Goal: Check status: Check status

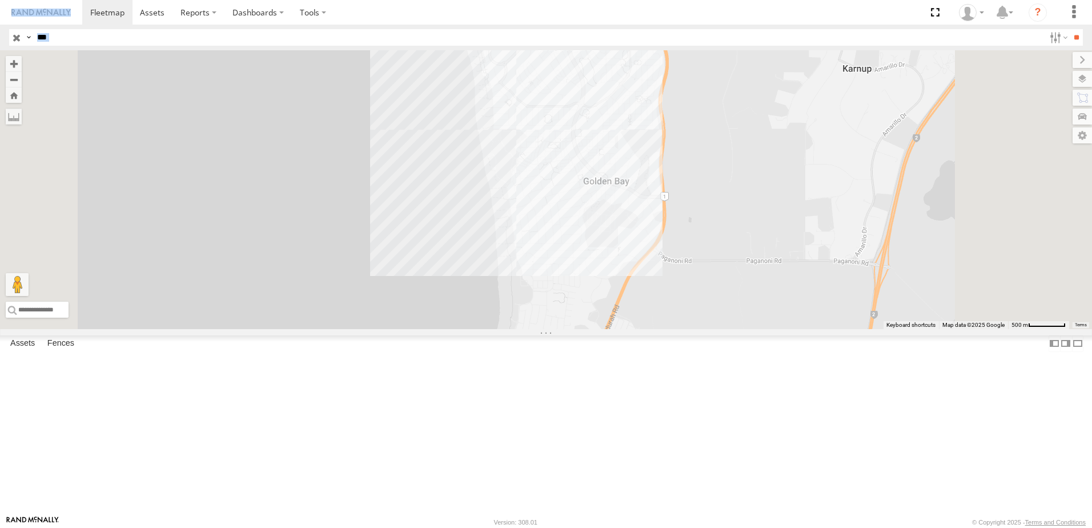
click at [18, 38] on input "button" at bounding box center [16, 37] width 15 height 17
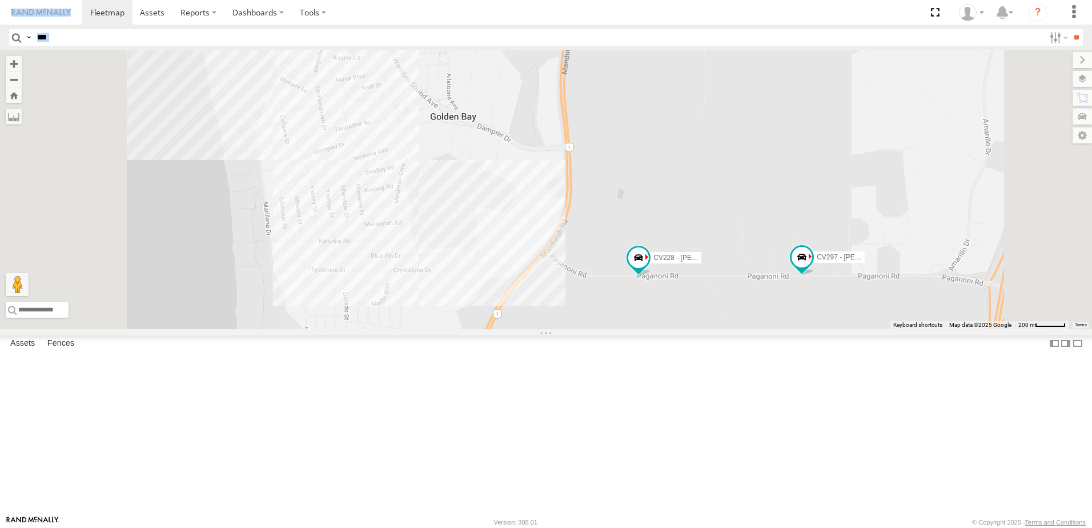
click at [396, 38] on input "***" at bounding box center [539, 37] width 1012 height 17
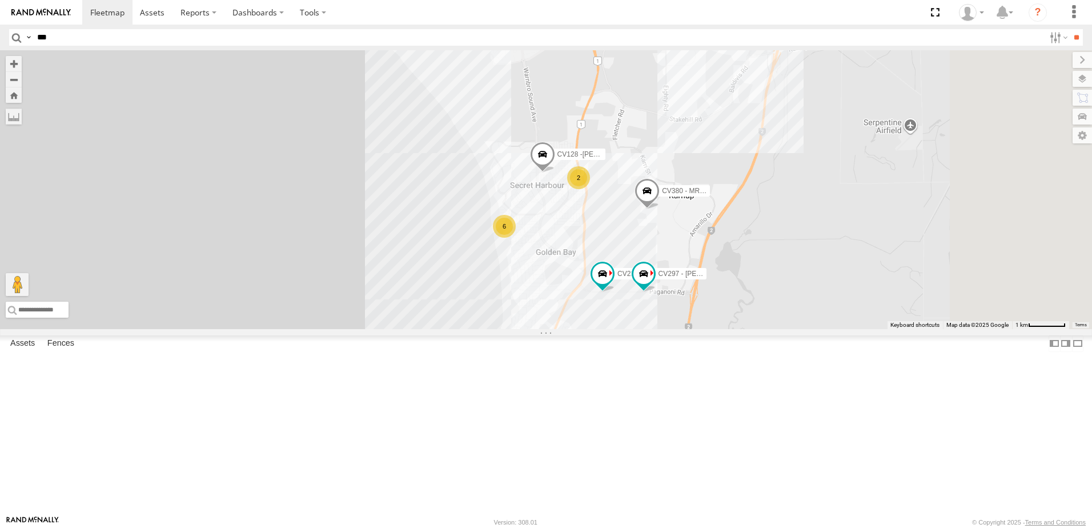
drag, startPoint x: 906, startPoint y: 130, endPoint x: 822, endPoint y: 317, distance: 204.5
click at [823, 317] on div "CV380 - MRRC CV274 - [PERSON_NAME] CV311- [PERSON_NAME] CV376 - [PERSON_NAME] D…" at bounding box center [546, 189] width 1092 height 279
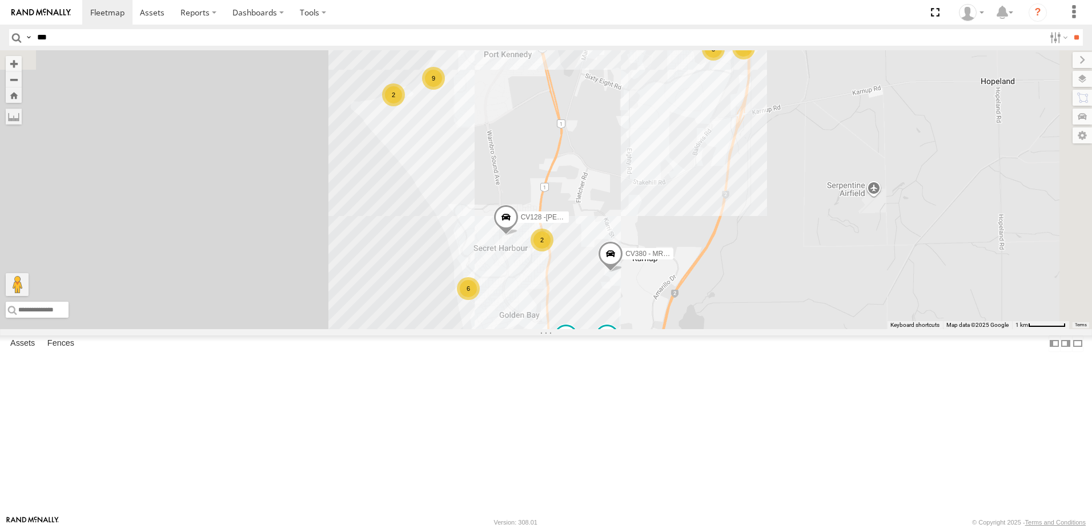
drag, startPoint x: 873, startPoint y: 212, endPoint x: 813, endPoint y: 277, distance: 87.7
click at [813, 277] on div "CV380 - MRRC CV274 - [PERSON_NAME] CV311- [PERSON_NAME] CV376 - [PERSON_NAME] D…" at bounding box center [546, 189] width 1092 height 279
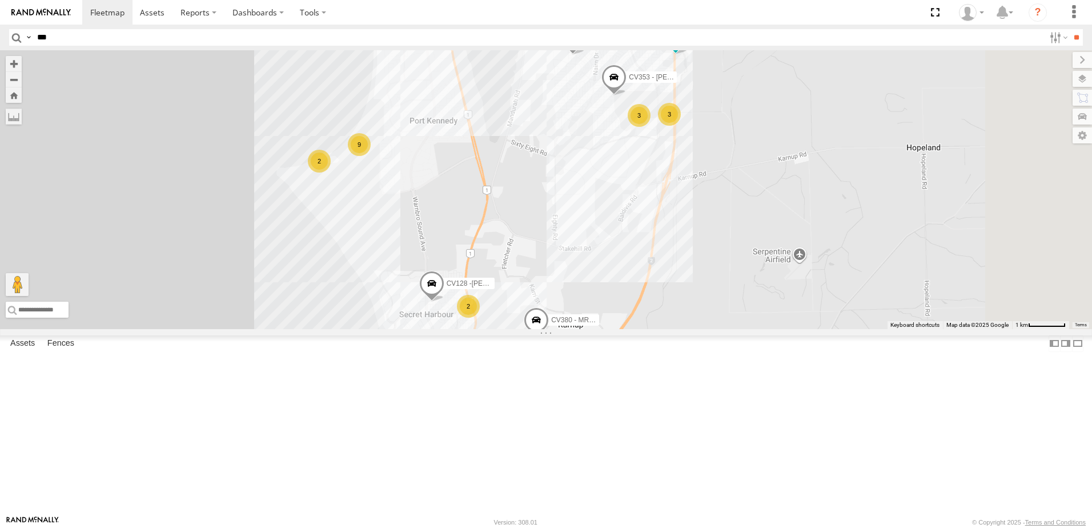
drag, startPoint x: 835, startPoint y: 187, endPoint x: 753, endPoint y: 266, distance: 114.3
click at [753, 266] on div "CV380 - MRRC CV274 - [PERSON_NAME] CV311- [PERSON_NAME] CV376 - [PERSON_NAME] D…" at bounding box center [546, 189] width 1092 height 279
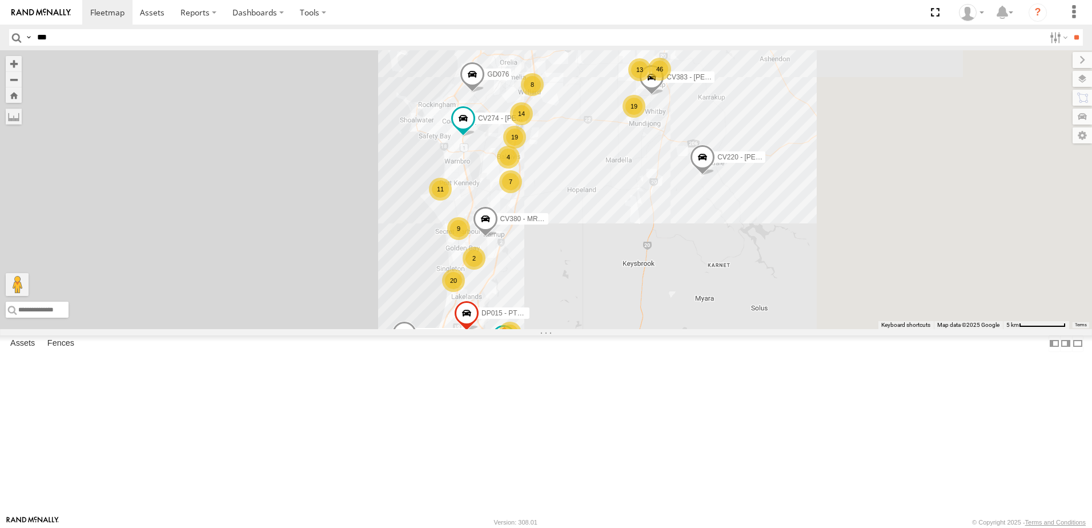
drag, startPoint x: 845, startPoint y: 165, endPoint x: 672, endPoint y: 239, distance: 187.5
click at [673, 242] on div "CV380 - MRRC CV274 - [PERSON_NAME] CV311- [PERSON_NAME] DP015 - PT150 CV383 - […" at bounding box center [546, 189] width 1092 height 279
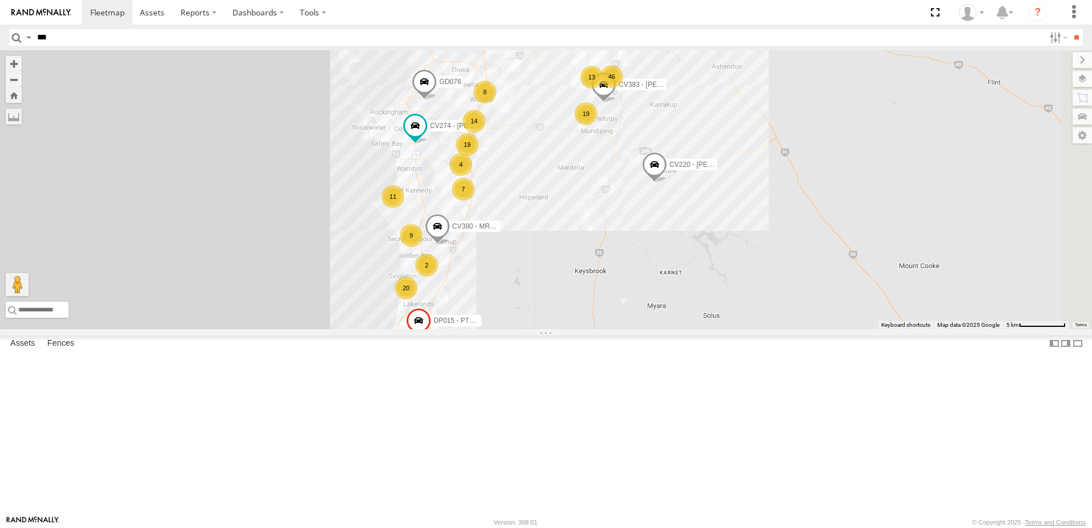
drag, startPoint x: 770, startPoint y: 154, endPoint x: 738, endPoint y: 160, distance: 32.7
click at [603, 89] on div "13" at bounding box center [591, 77] width 23 height 23
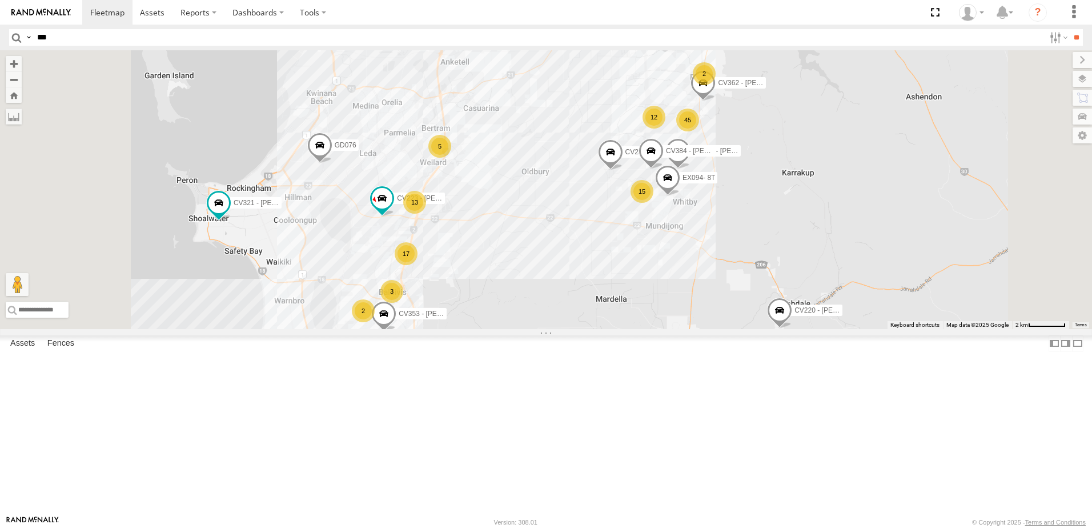
drag, startPoint x: 553, startPoint y: 401, endPoint x: 609, endPoint y: 302, distance: 113.5
click at [608, 304] on div "CV383 - [PERSON_NAME] CV362 - [PERSON_NAME] CV223 - [PERSON_NAME] EX094- 8T CV3…" at bounding box center [546, 189] width 1092 height 279
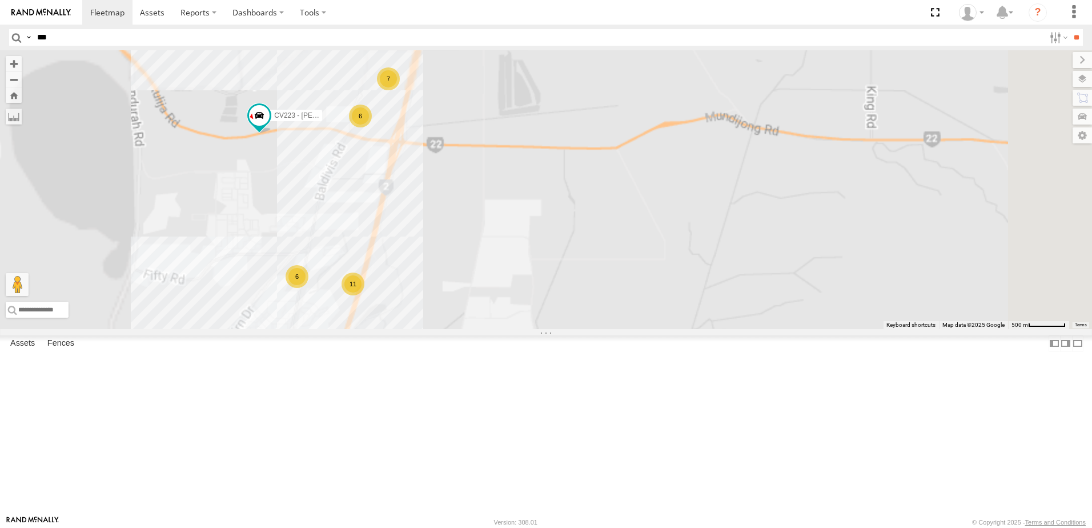
drag, startPoint x: 593, startPoint y: 219, endPoint x: 738, endPoint y: 136, distance: 166.7
click at [738, 136] on div "CV383 - [PERSON_NAME] CV362 - [PERSON_NAME] CV223 - [PERSON_NAME] EX094- 8T CV3…" at bounding box center [546, 189] width 1092 height 279
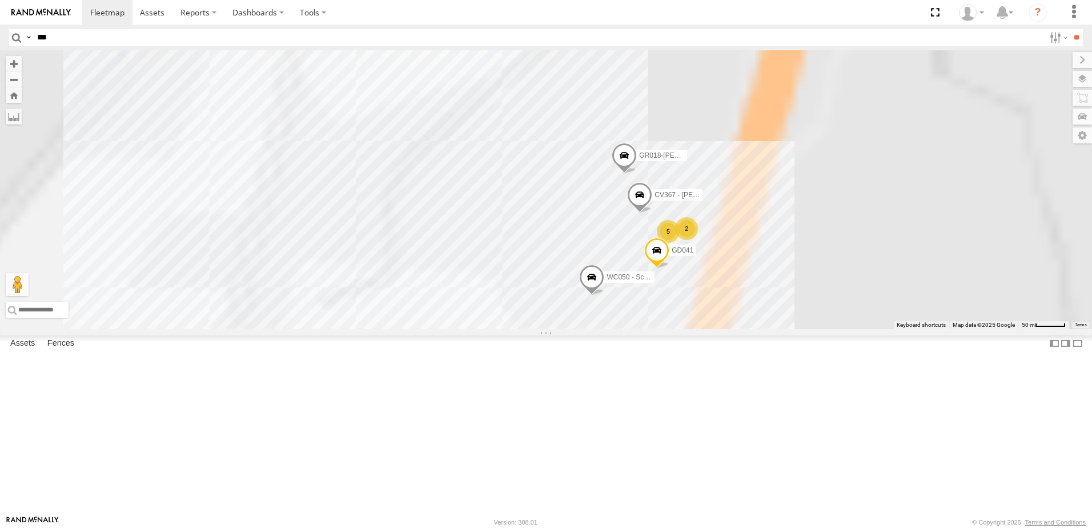
drag, startPoint x: 520, startPoint y: 359, endPoint x: 701, endPoint y: 138, distance: 285.6
click at [700, 139] on div "CV383 - [PERSON_NAME] CV362 - [PERSON_NAME] CV223 - [PERSON_NAME] EX094- 8T CV3…" at bounding box center [546, 189] width 1092 height 279
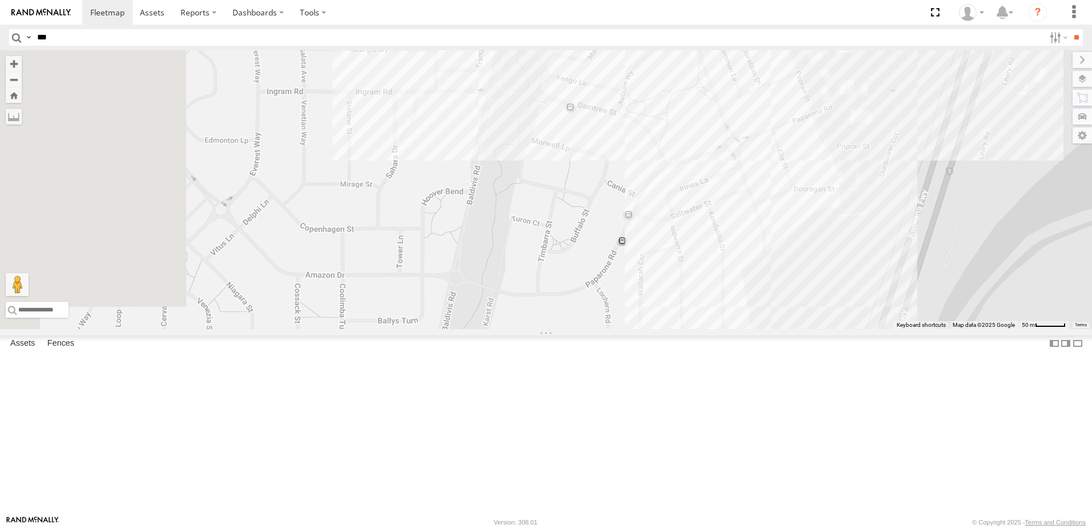
drag, startPoint x: 525, startPoint y: 341, endPoint x: 698, endPoint y: 187, distance: 232.2
click at [698, 187] on div "CV383 - [PERSON_NAME] CV362 - [PERSON_NAME] CV223 - [PERSON_NAME] EX094- 8T CV3…" at bounding box center [546, 189] width 1092 height 279
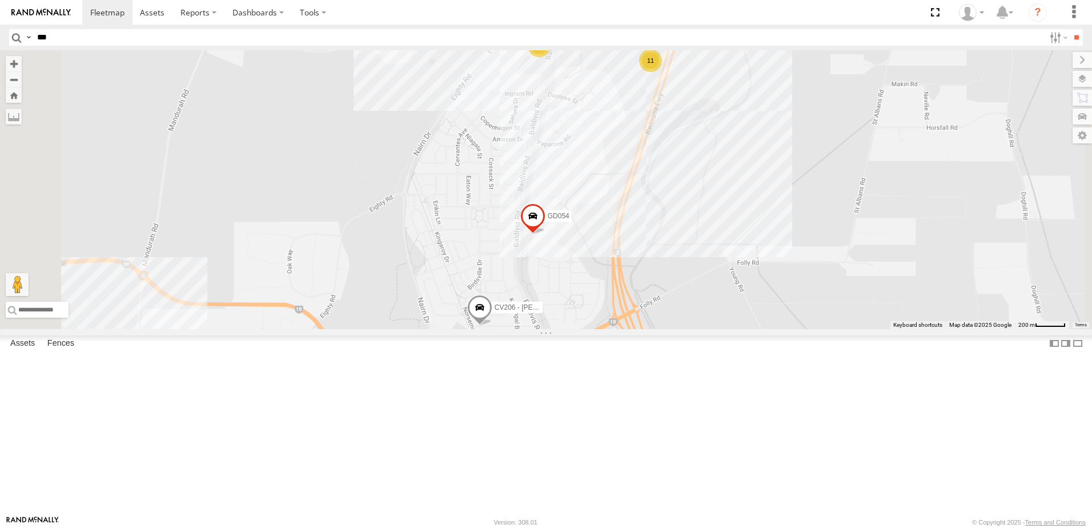
drag, startPoint x: 775, startPoint y: 340, endPoint x: 695, endPoint y: 139, distance: 215.8
click at [695, 142] on div "CV383 - [PERSON_NAME] CV362 - [PERSON_NAME] CV223 - [PERSON_NAME] EX094- 8T CV3…" at bounding box center [546, 189] width 1092 height 279
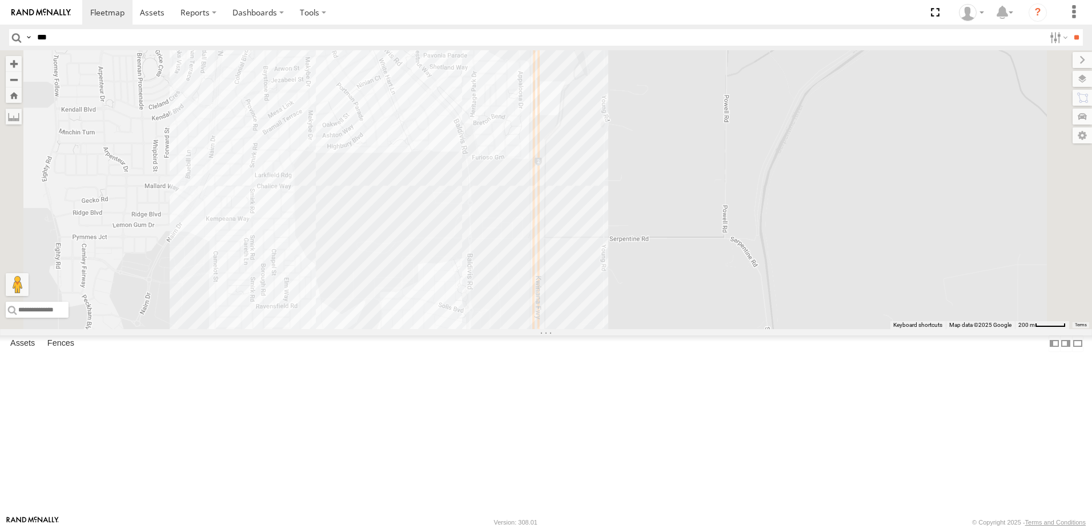
drag, startPoint x: 717, startPoint y: 219, endPoint x: 800, endPoint y: 152, distance: 106.8
click at [799, 152] on div "CV383 - [PERSON_NAME] CV362 - [PERSON_NAME] CV223 - [PERSON_NAME] EX094- 8T CV3…" at bounding box center [546, 189] width 1092 height 279
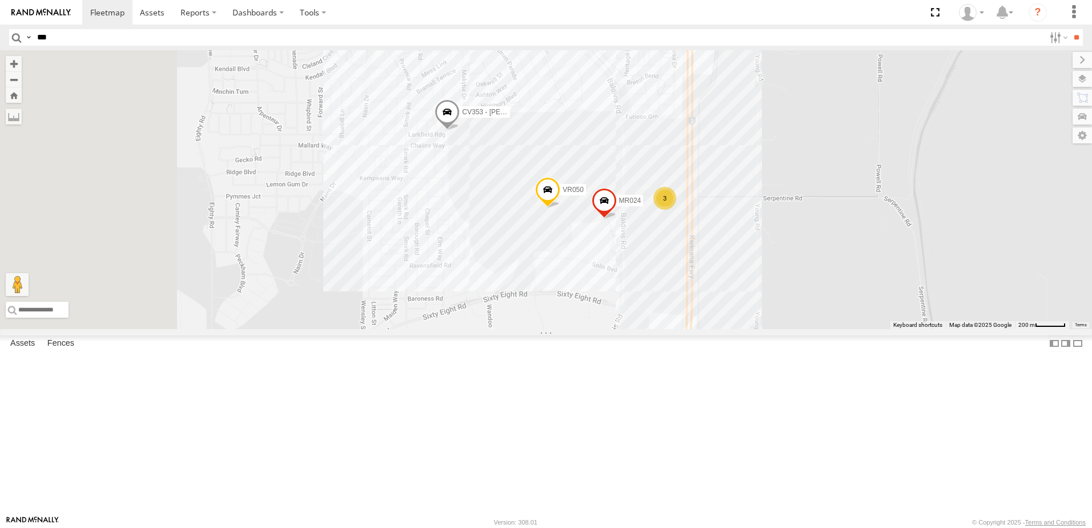
drag, startPoint x: 684, startPoint y: 267, endPoint x: 693, endPoint y: 275, distance: 11.7
click at [560, 208] on span at bounding box center [547, 192] width 25 height 31
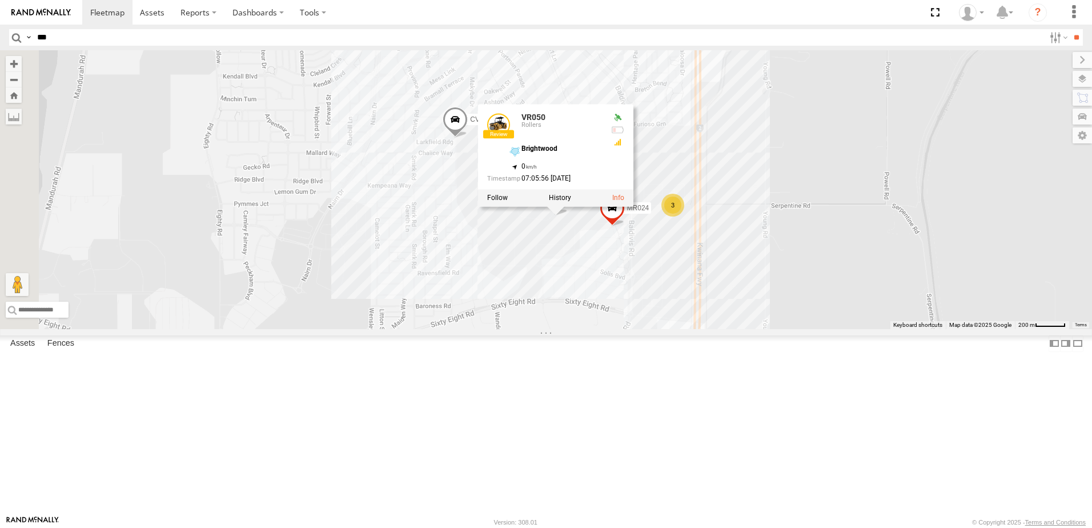
click at [577, 267] on div "CV383 - [PERSON_NAME] CV362 - [PERSON_NAME] CV223 - [PERSON_NAME] EX094- 8T CV3…" at bounding box center [546, 189] width 1092 height 279
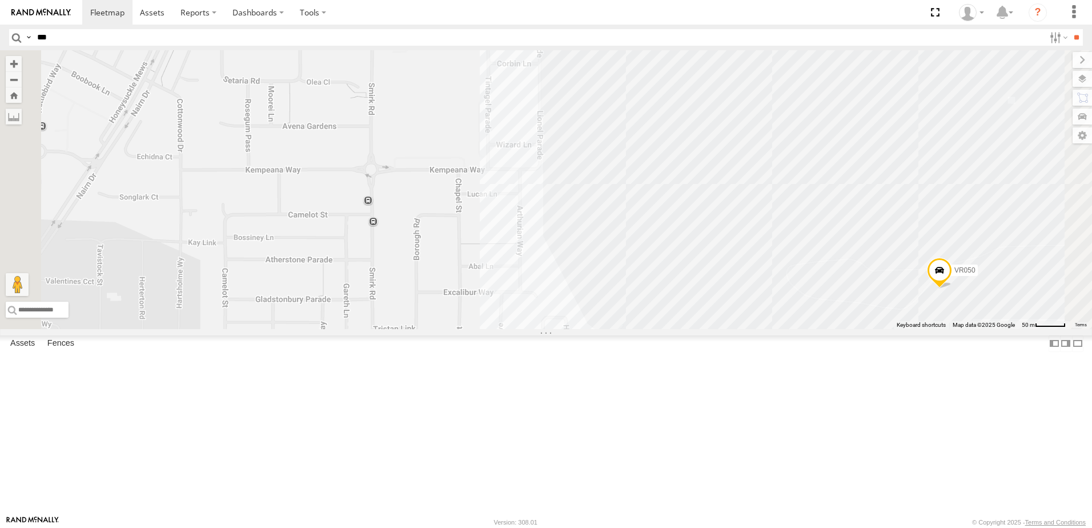
drag, startPoint x: 538, startPoint y: 214, endPoint x: 558, endPoint y: 156, distance: 61.0
click at [558, 161] on div "CV383 - [PERSON_NAME] CV362 - [PERSON_NAME] CV223 - [PERSON_NAME] EX094- 8T CV3…" at bounding box center [546, 189] width 1092 height 279
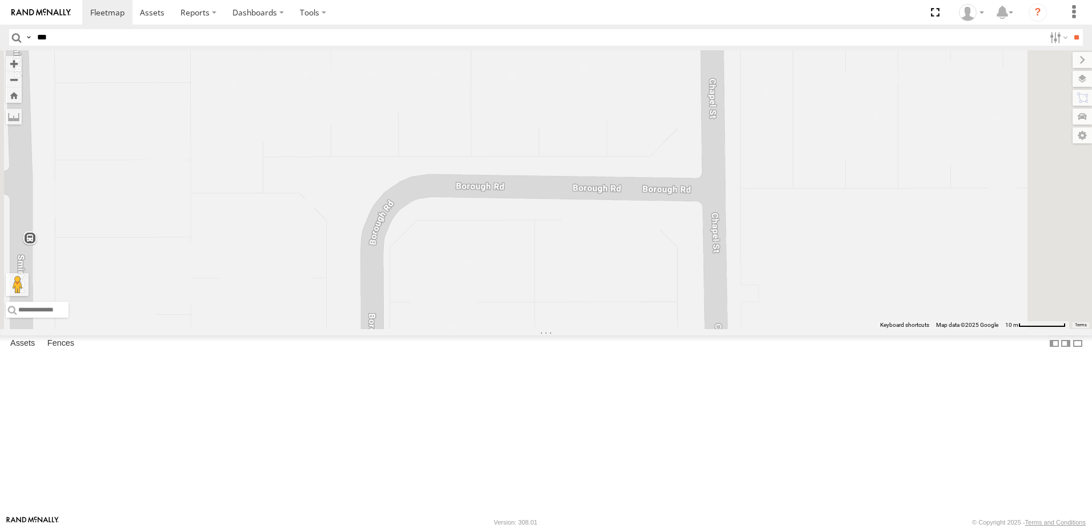
click at [1082, 78] on label at bounding box center [1081, 79] width 19 height 16
click at [0, 0] on div "Overlays" at bounding box center [0, 0] width 0 height 0
click at [0, 0] on span "Overlays" at bounding box center [0, 0] width 0 height 0
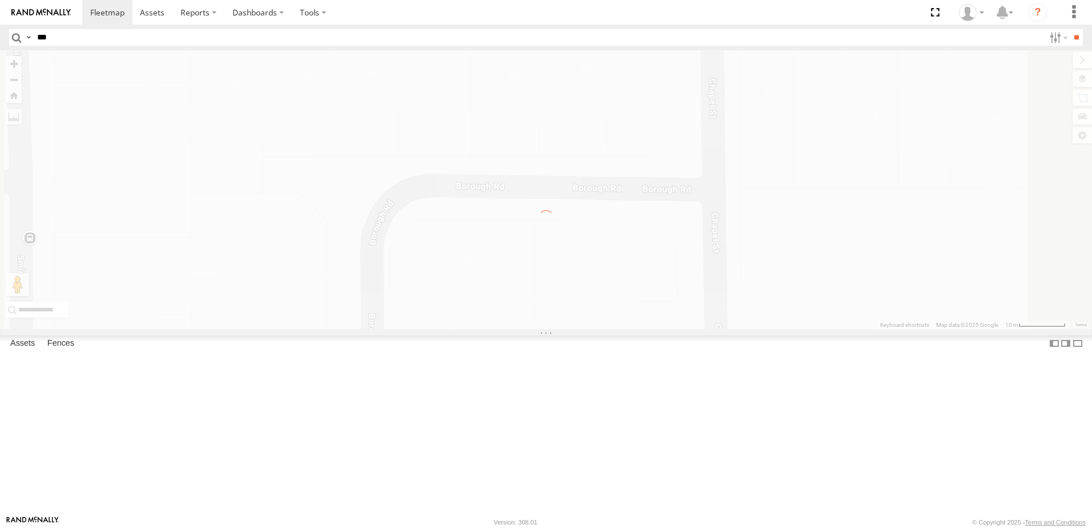
click at [0, 0] on span "Basemaps" at bounding box center [0, 0] width 0 height 0
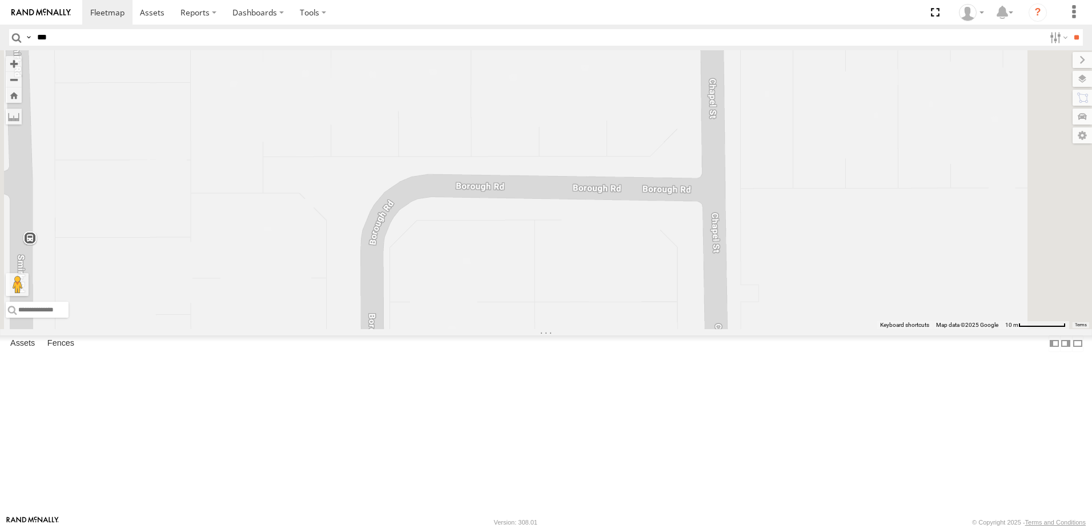
click at [0, 0] on span "Satellite" at bounding box center [0, 0] width 0 height 0
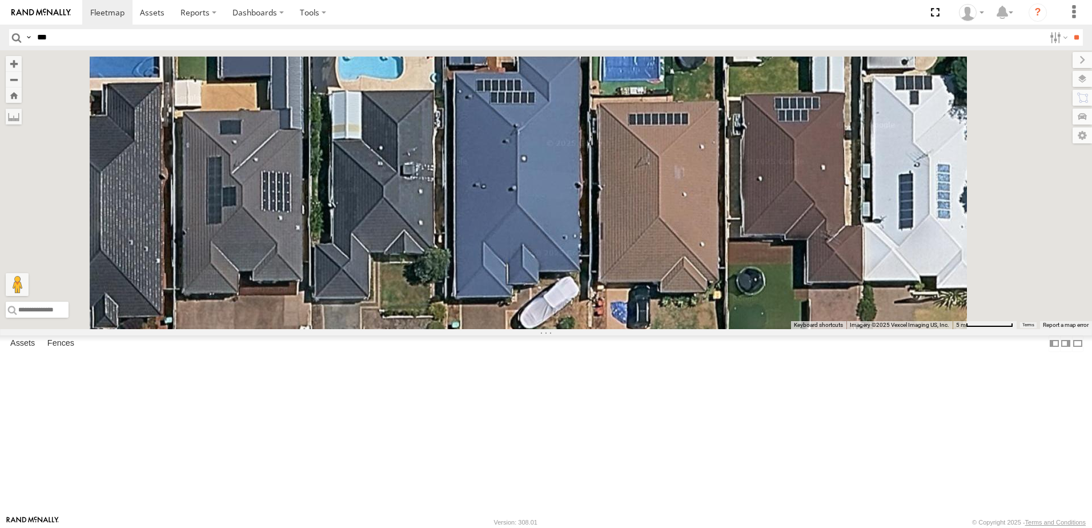
drag, startPoint x: 511, startPoint y: 160, endPoint x: 527, endPoint y: 309, distance: 149.9
click at [527, 309] on div at bounding box center [546, 189] width 1092 height 279
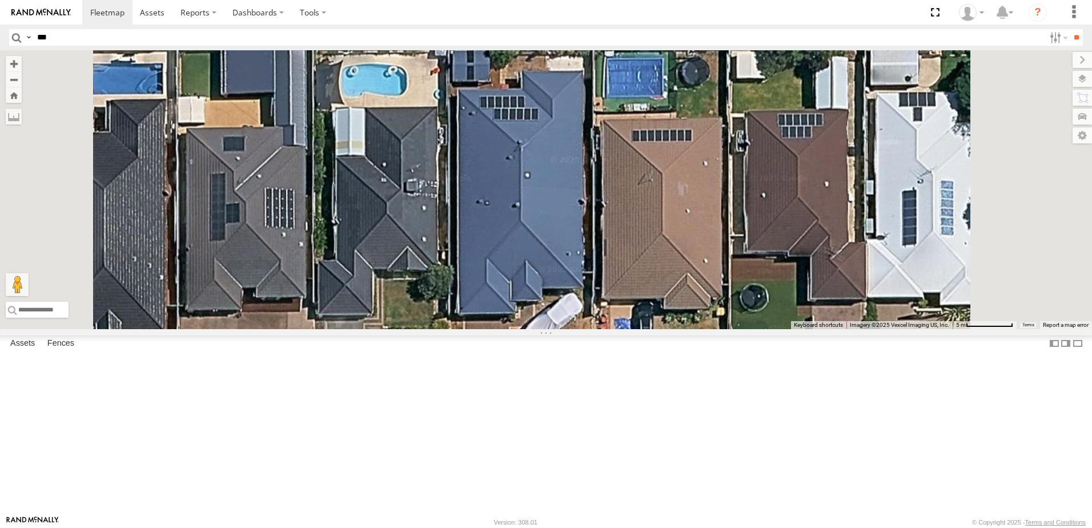
drag, startPoint x: 519, startPoint y: 227, endPoint x: 524, endPoint y: 254, distance: 26.7
click at [524, 254] on div at bounding box center [546, 189] width 1092 height 279
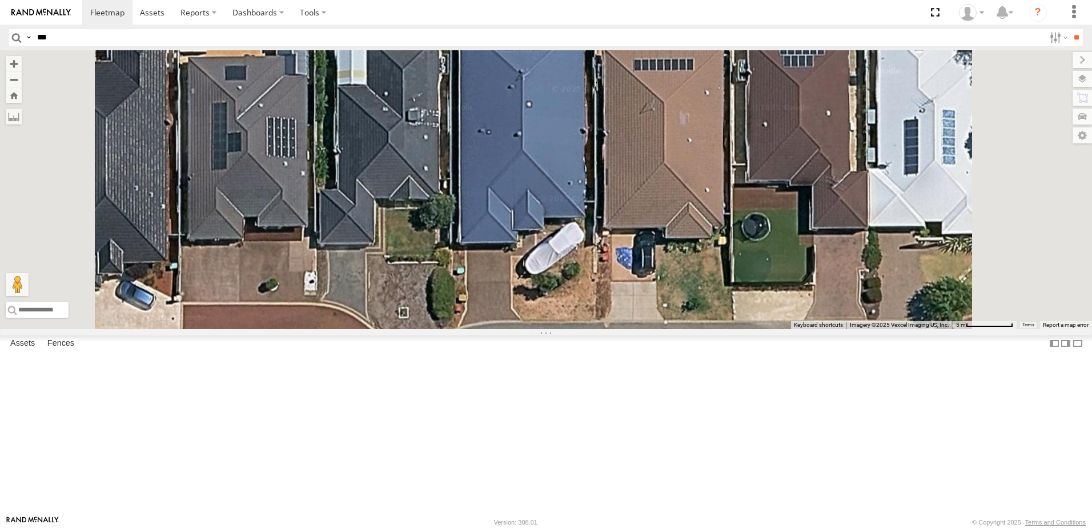
drag, startPoint x: 537, startPoint y: 263, endPoint x: 523, endPoint y: 147, distance: 116.7
click at [524, 155] on div at bounding box center [546, 189] width 1092 height 279
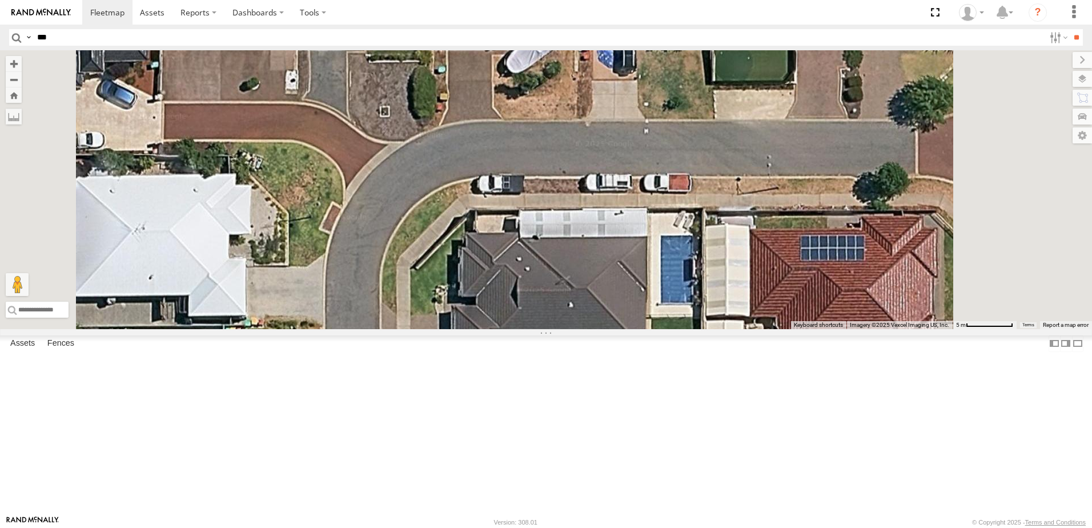
drag, startPoint x: 522, startPoint y: 234, endPoint x: 518, endPoint y: 200, distance: 33.4
click at [518, 200] on div at bounding box center [546, 189] width 1092 height 279
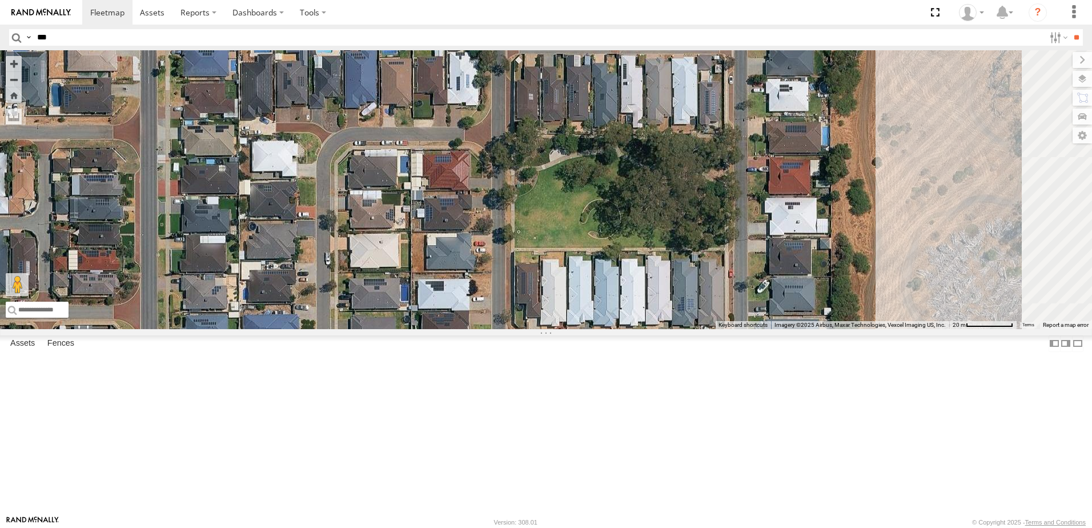
drag, startPoint x: 513, startPoint y: 251, endPoint x: 493, endPoint y: 98, distance: 153.8
click at [493, 100] on div "VR050 CV353 - [PERSON_NAME] MR024" at bounding box center [546, 189] width 1092 height 279
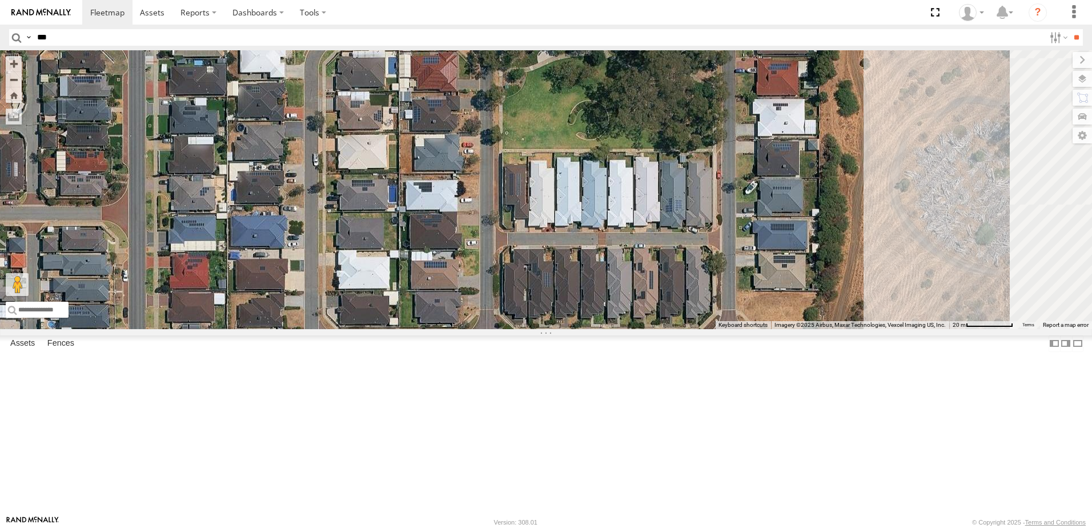
drag, startPoint x: 488, startPoint y: 156, endPoint x: 486, endPoint y: 123, distance: 33.2
click at [486, 123] on div "VR050 CV353 - [PERSON_NAME] MR024" at bounding box center [546, 189] width 1092 height 279
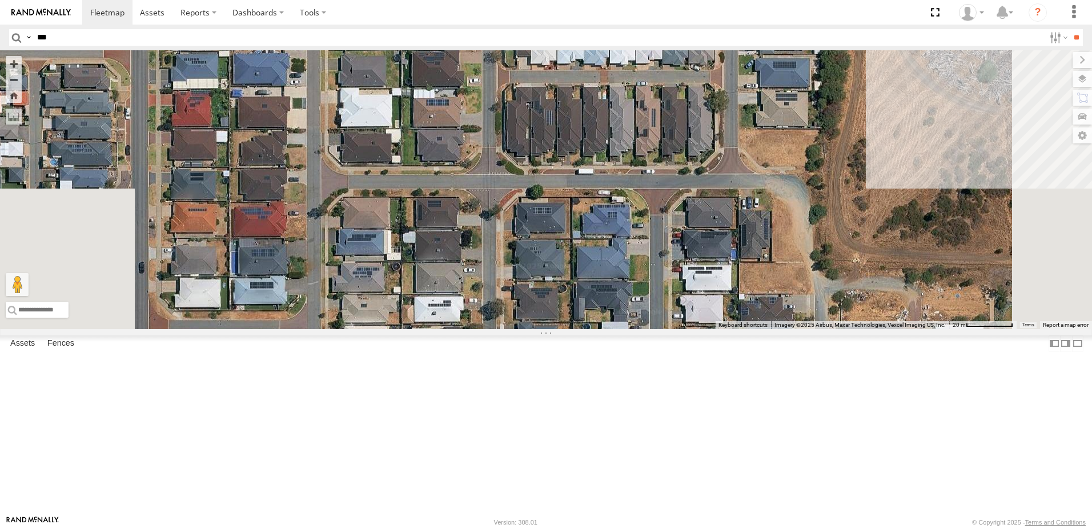
drag, startPoint x: 475, startPoint y: 300, endPoint x: 462, endPoint y: 154, distance: 146.8
click at [463, 174] on div "VR050 CV353 - [PERSON_NAME] MR024" at bounding box center [546, 189] width 1092 height 279
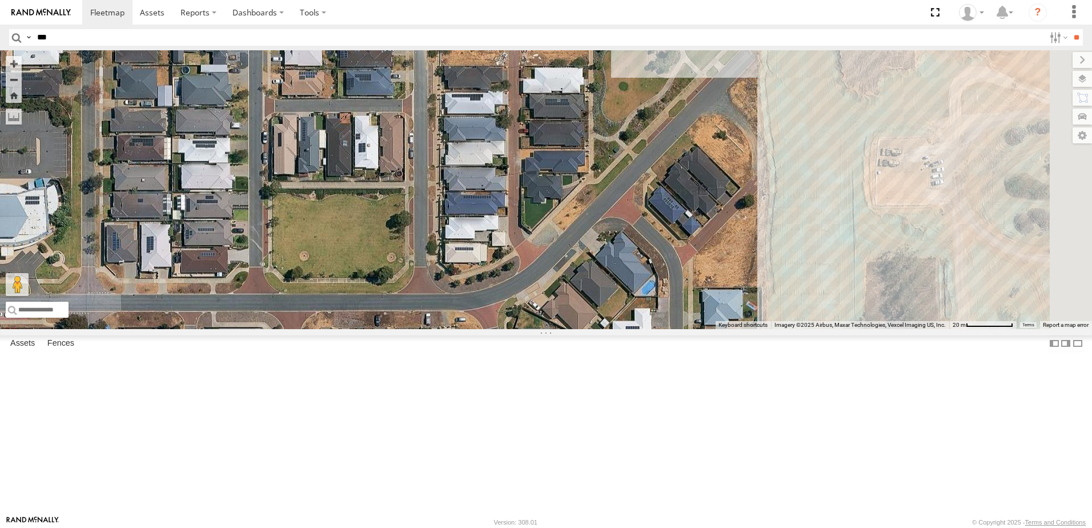
drag, startPoint x: 851, startPoint y: 412, endPoint x: 479, endPoint y: 382, distance: 373.5
click at [479, 329] on div "VR050 CV353 - [PERSON_NAME] MR024" at bounding box center [546, 189] width 1092 height 279
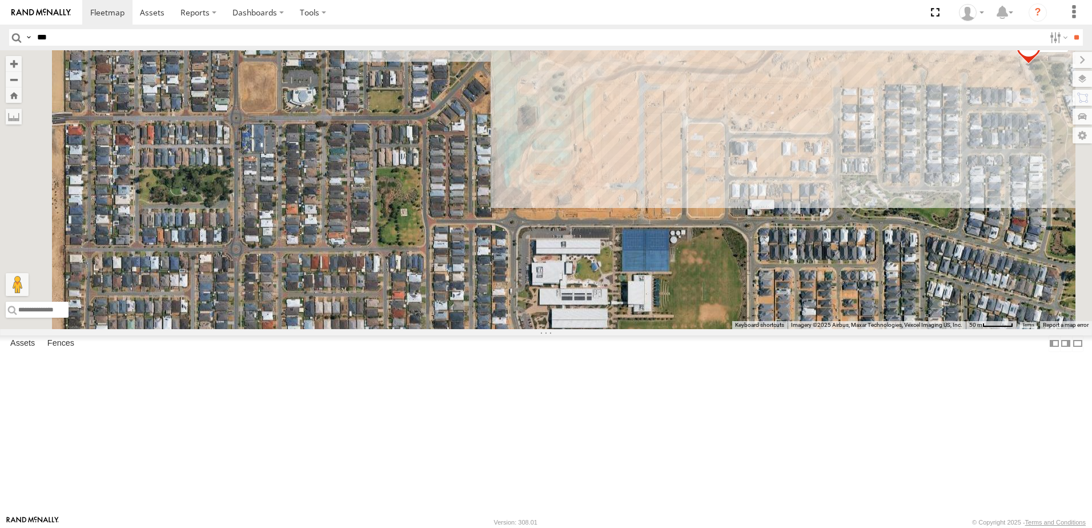
drag, startPoint x: 373, startPoint y: 340, endPoint x: 439, endPoint y: 202, distance: 153.0
click at [439, 202] on div "VR050 CV353 - [PERSON_NAME] MR024" at bounding box center [546, 189] width 1092 height 279
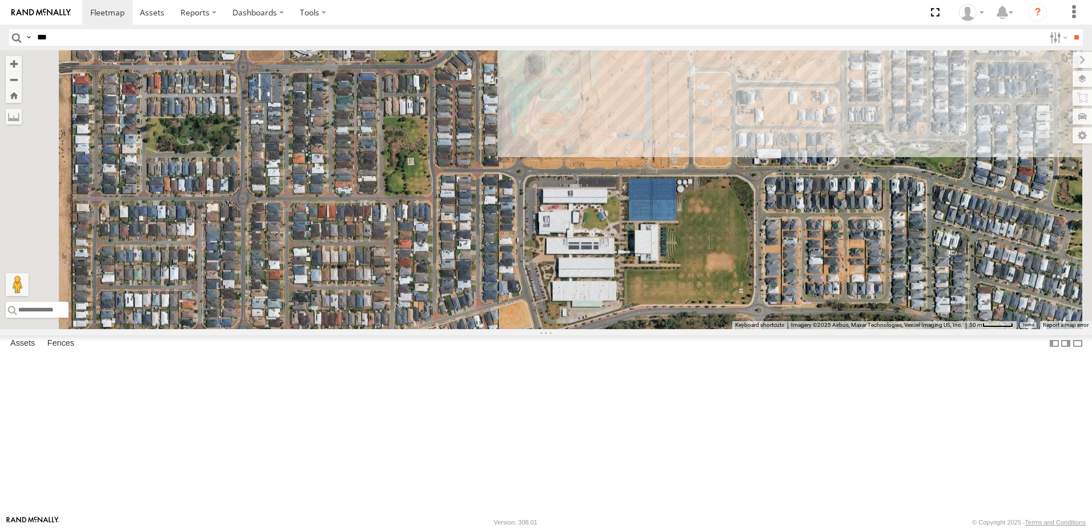
drag, startPoint x: 435, startPoint y: 196, endPoint x: 436, endPoint y: 188, distance: 8.1
click at [436, 188] on div "VR050 CV353 - [PERSON_NAME] MR024" at bounding box center [546, 189] width 1092 height 279
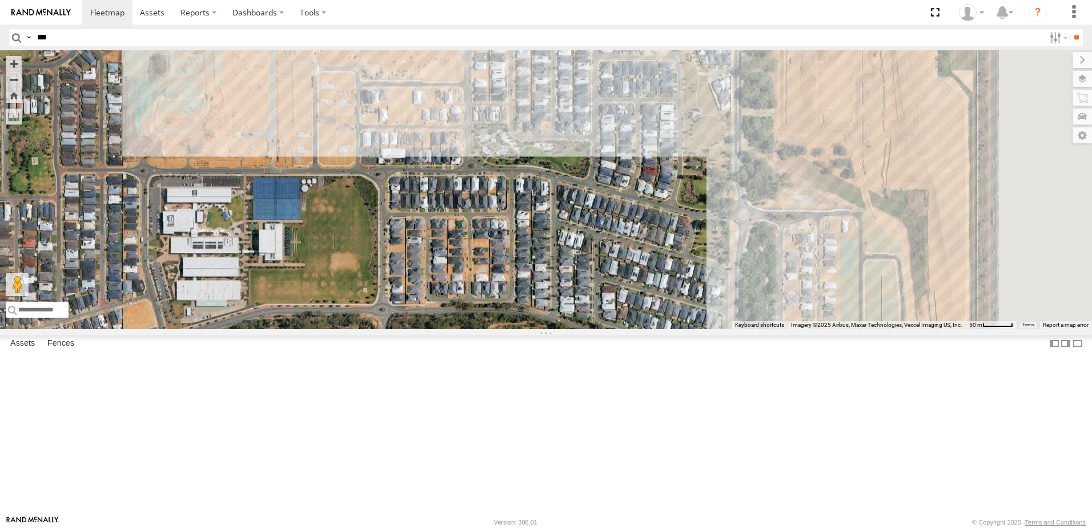
drag, startPoint x: 651, startPoint y: 374, endPoint x: 291, endPoint y: 371, distance: 360.3
click at [291, 329] on div "VR050 CV353 - [PERSON_NAME] MR024" at bounding box center [546, 189] width 1092 height 279
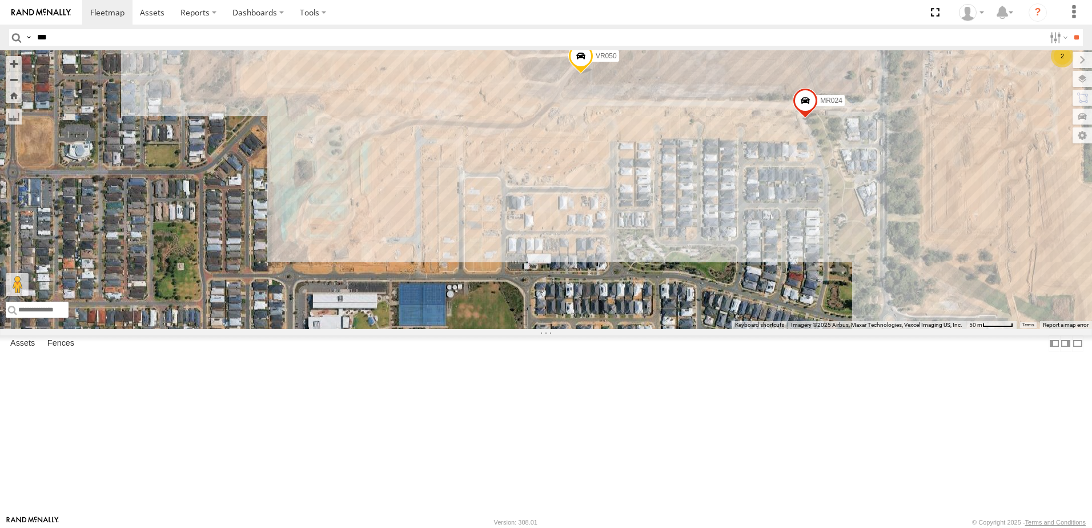
drag, startPoint x: 457, startPoint y: 317, endPoint x: 633, endPoint y: 419, distance: 202.9
click at [633, 329] on div "VR050 CV353 - [PERSON_NAME] MR024 2" at bounding box center [546, 189] width 1092 height 279
